Goal: Find contact information: Find contact information

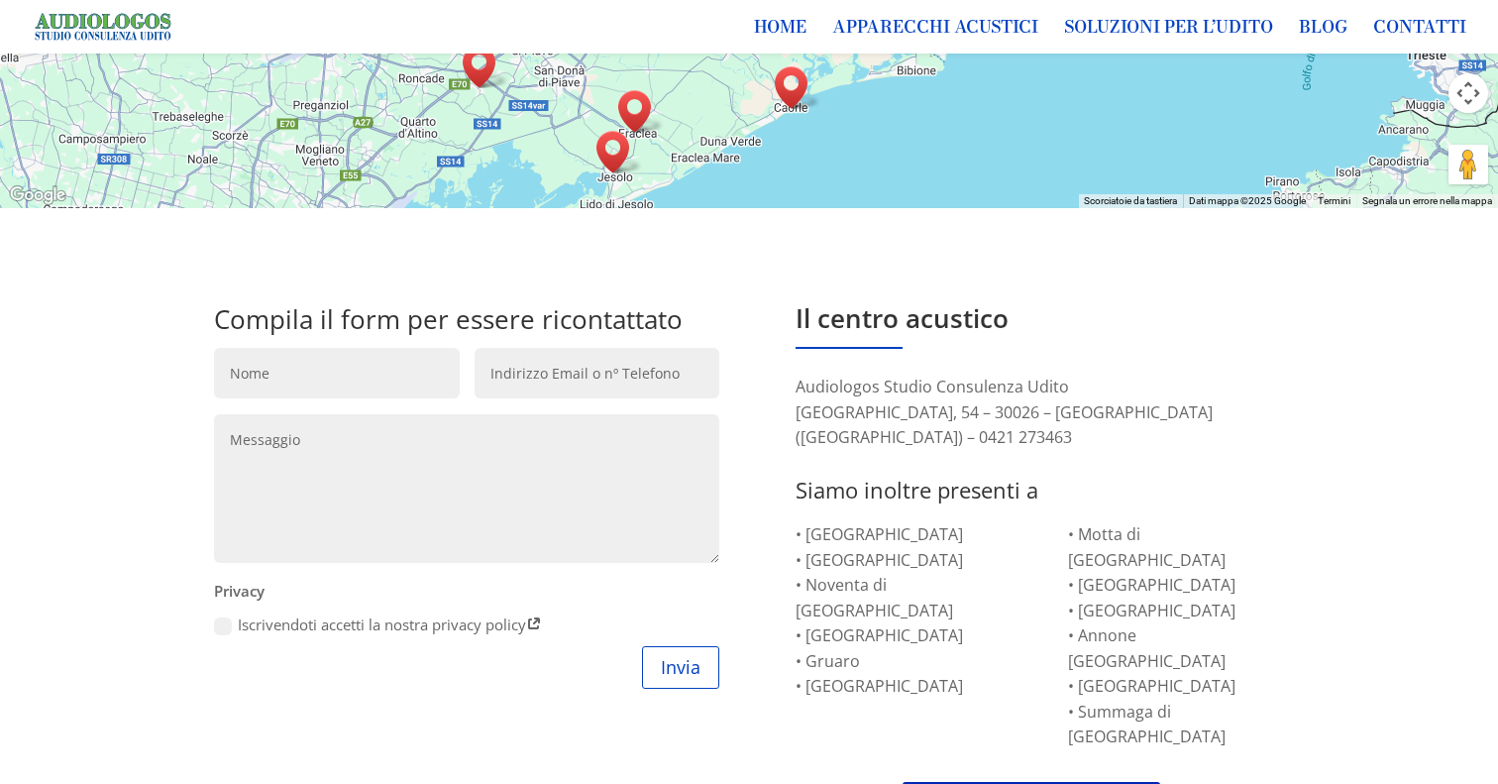
scroll to position [3306, 0]
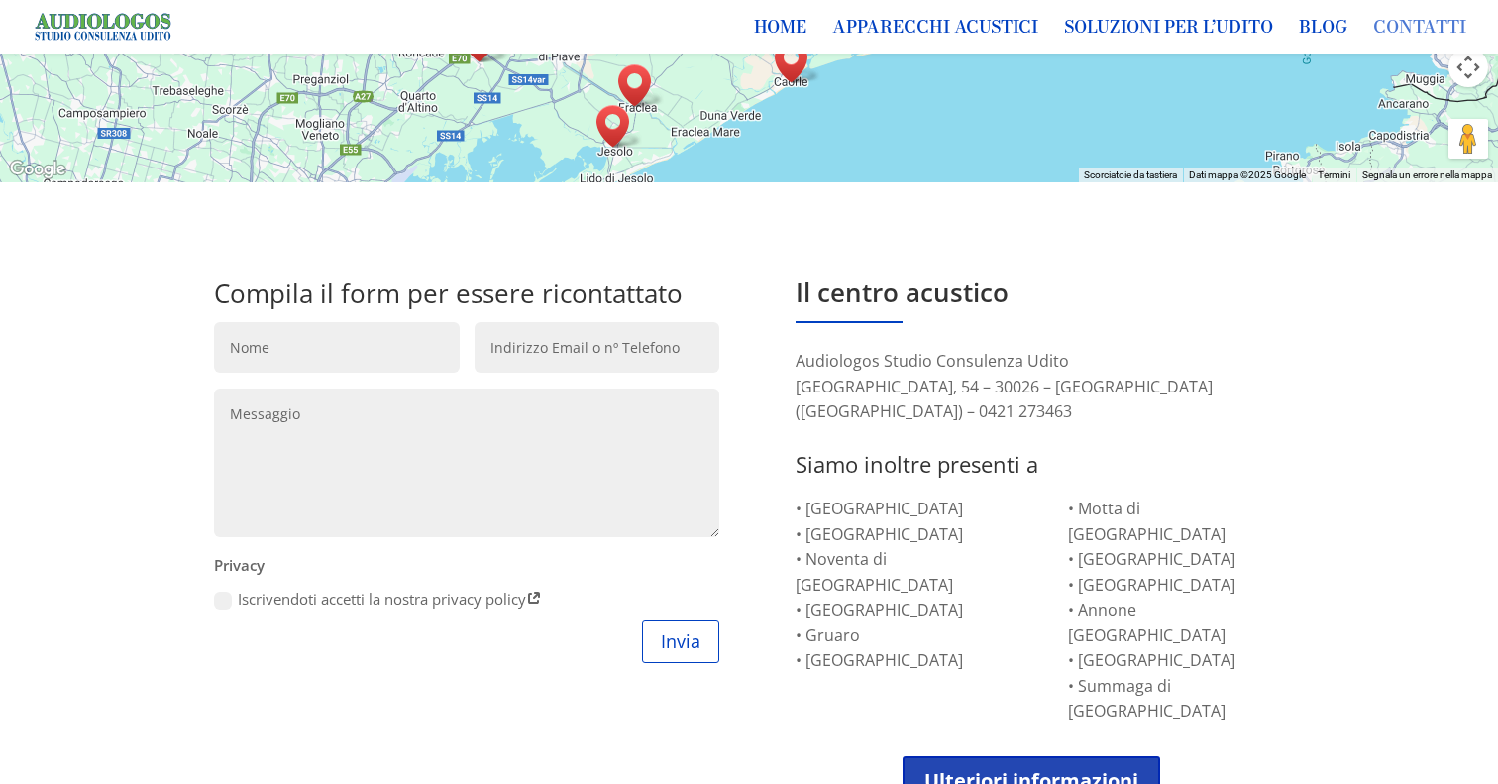
click at [1430, 25] on link "Contatti" at bounding box center [1419, 37] width 93 height 34
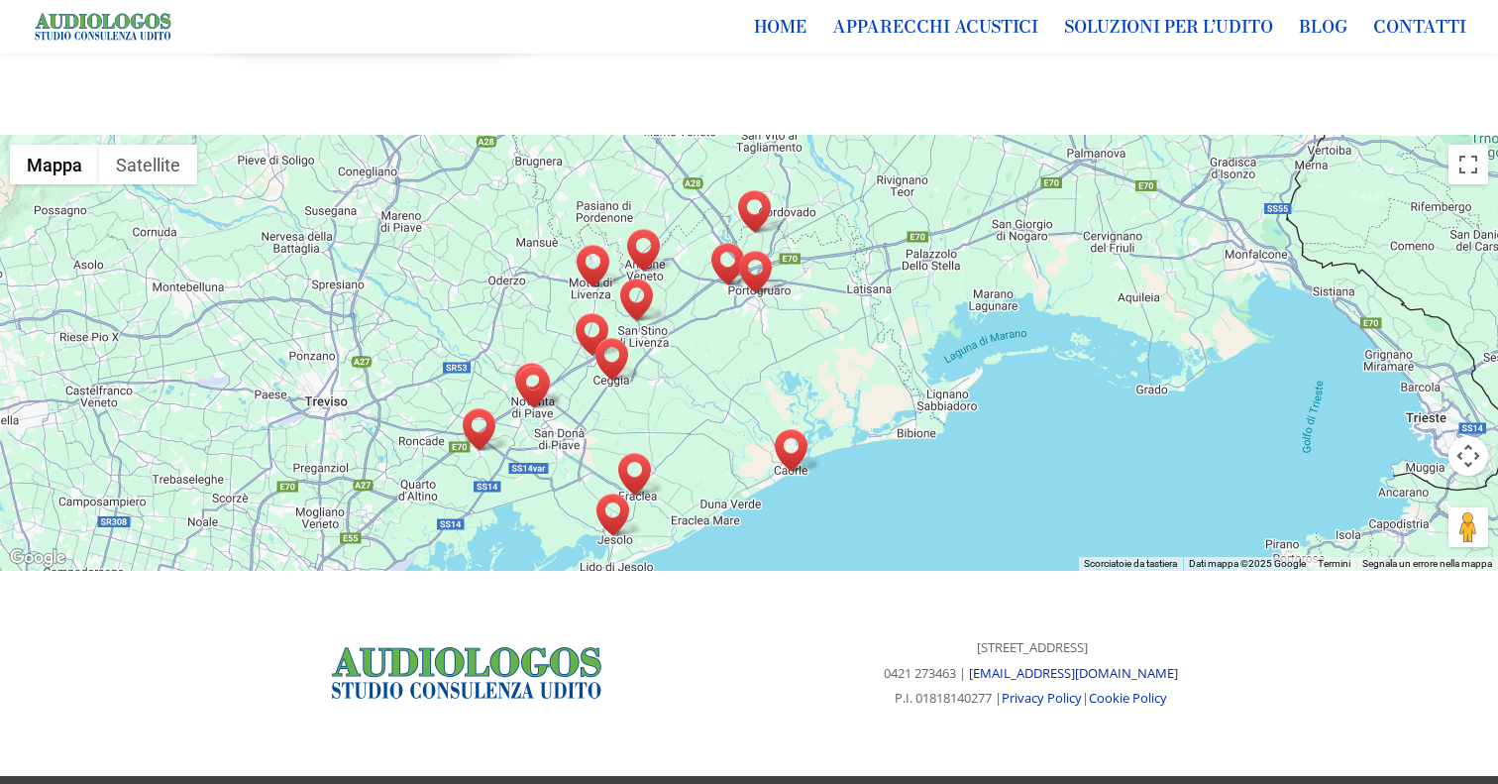
scroll to position [2384, 0]
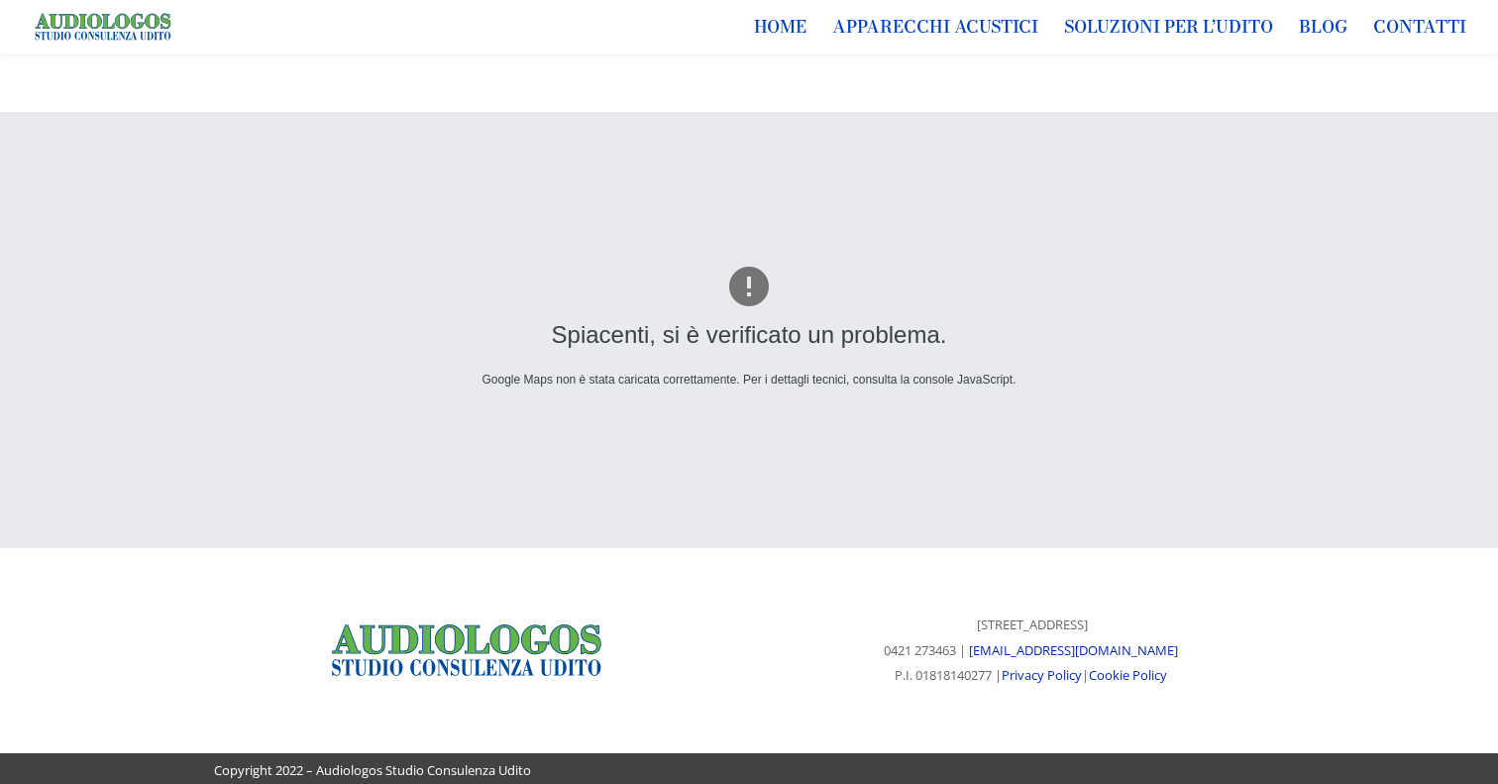
scroll to position [2384, 0]
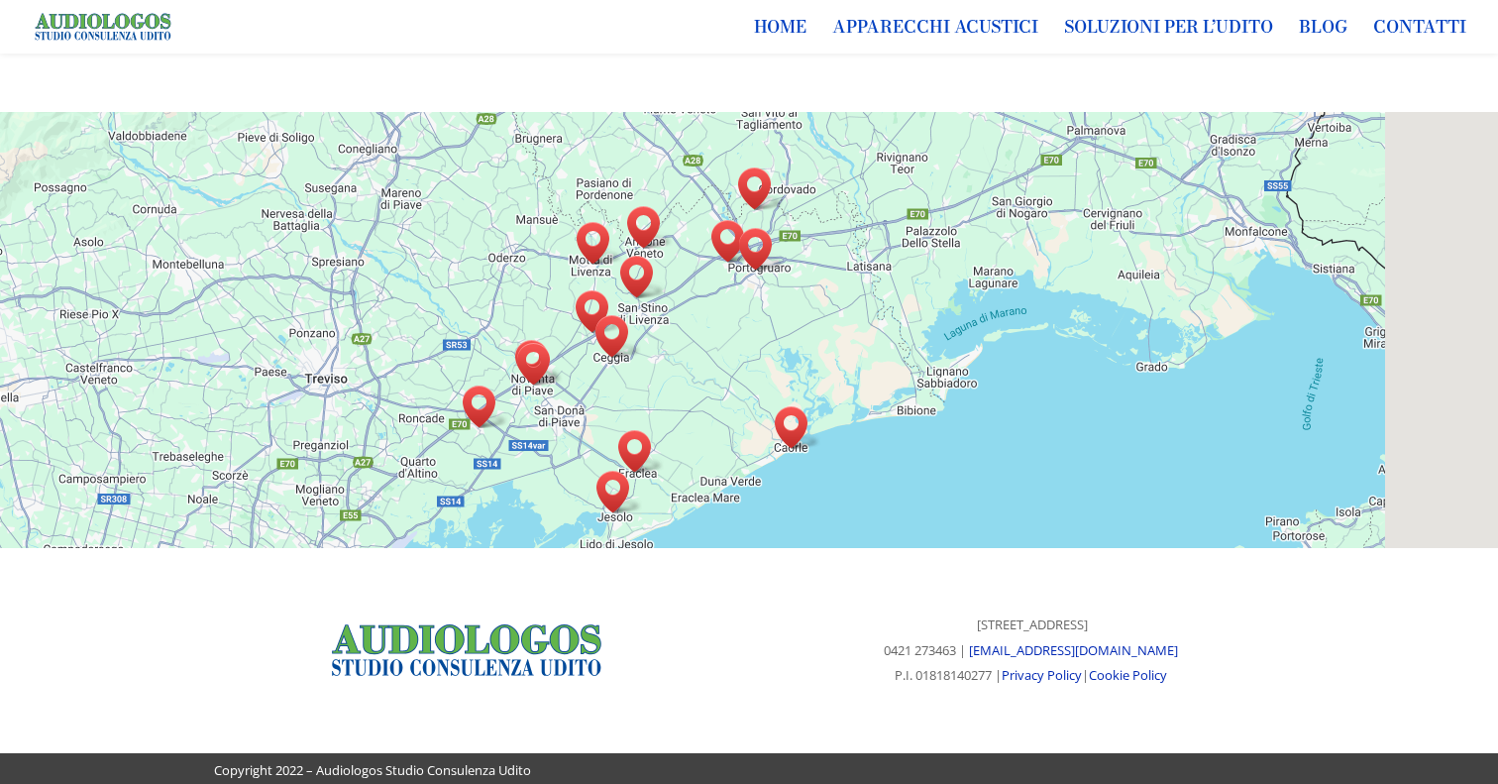
scroll to position [2384, 0]
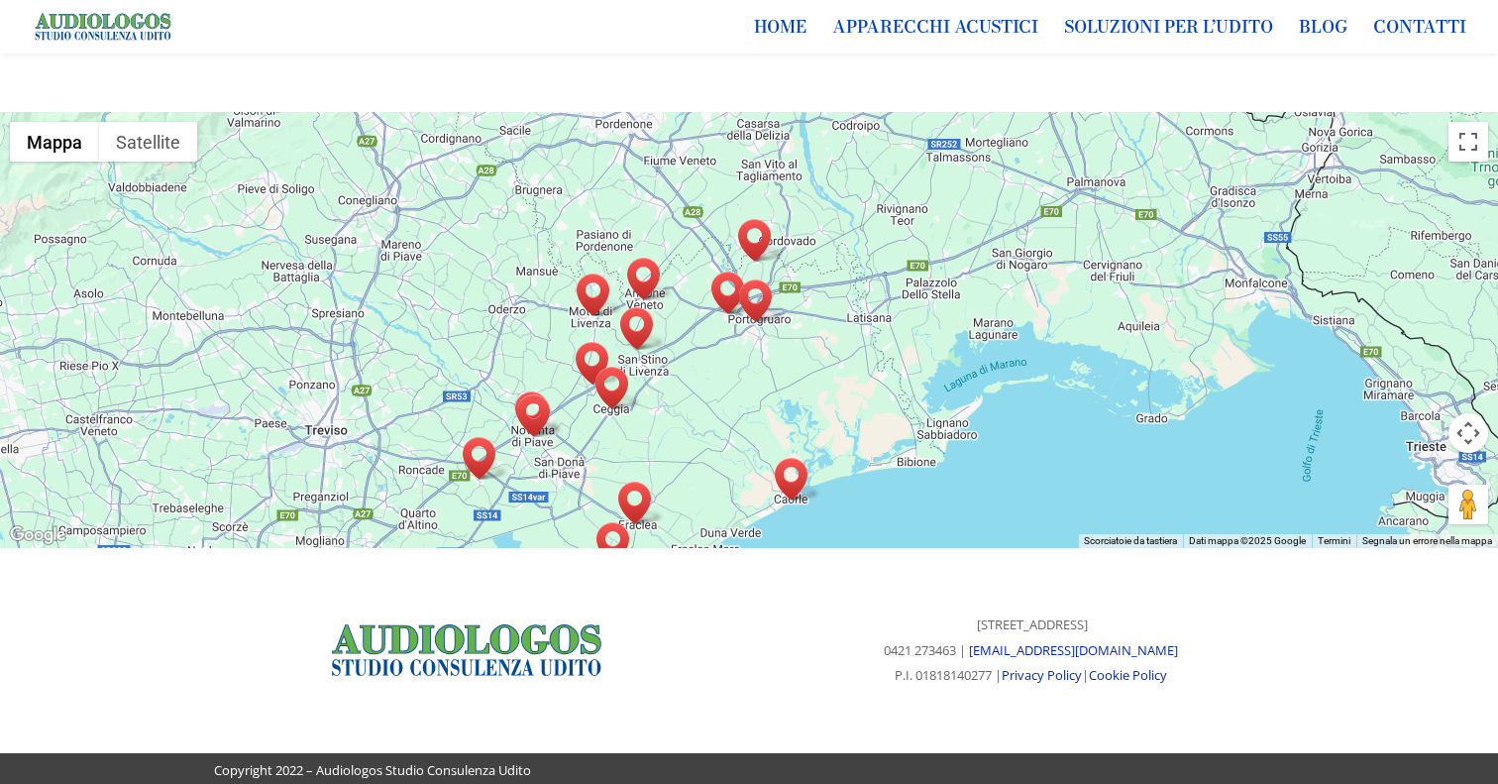
drag, startPoint x: 882, startPoint y: 297, endPoint x: 886, endPoint y: 351, distance: 53.7
click at [886, 351] on div at bounding box center [749, 330] width 1498 height 436
